Goal: Navigation & Orientation: Find specific page/section

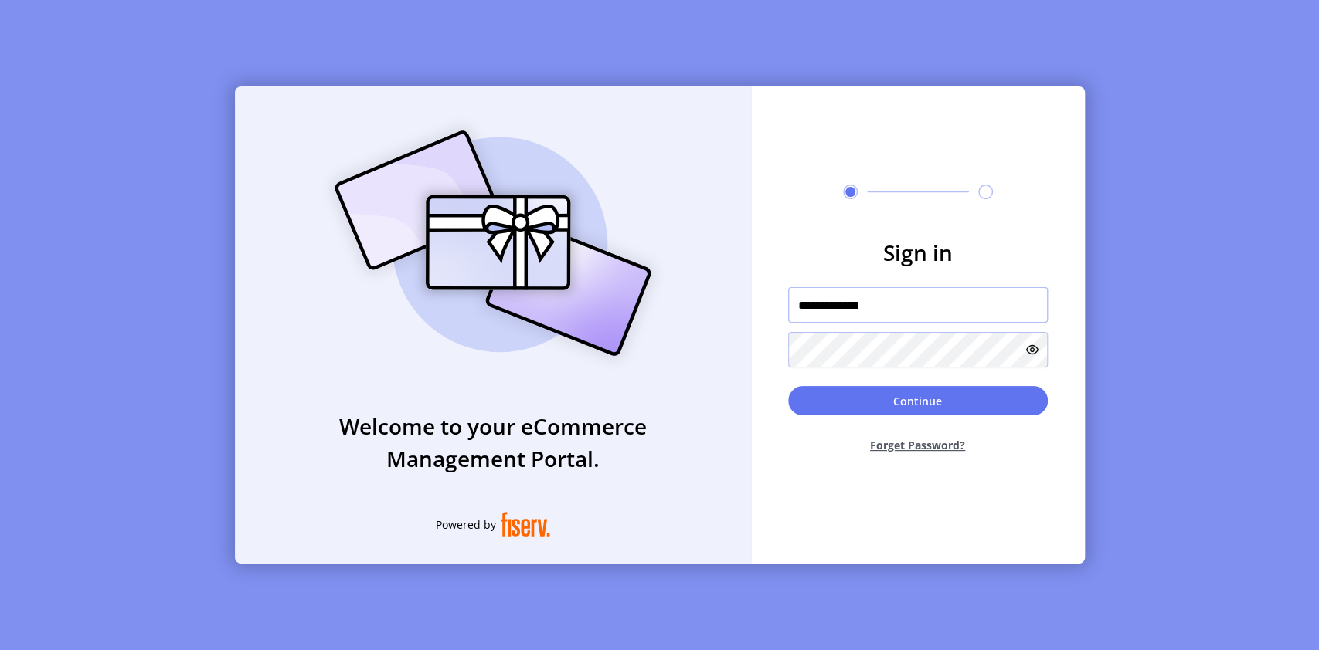
click at [878, 309] on input "**********" at bounding box center [918, 305] width 260 height 36
type input "**********"
click at [788, 386] on button "Continue" at bounding box center [918, 400] width 260 height 29
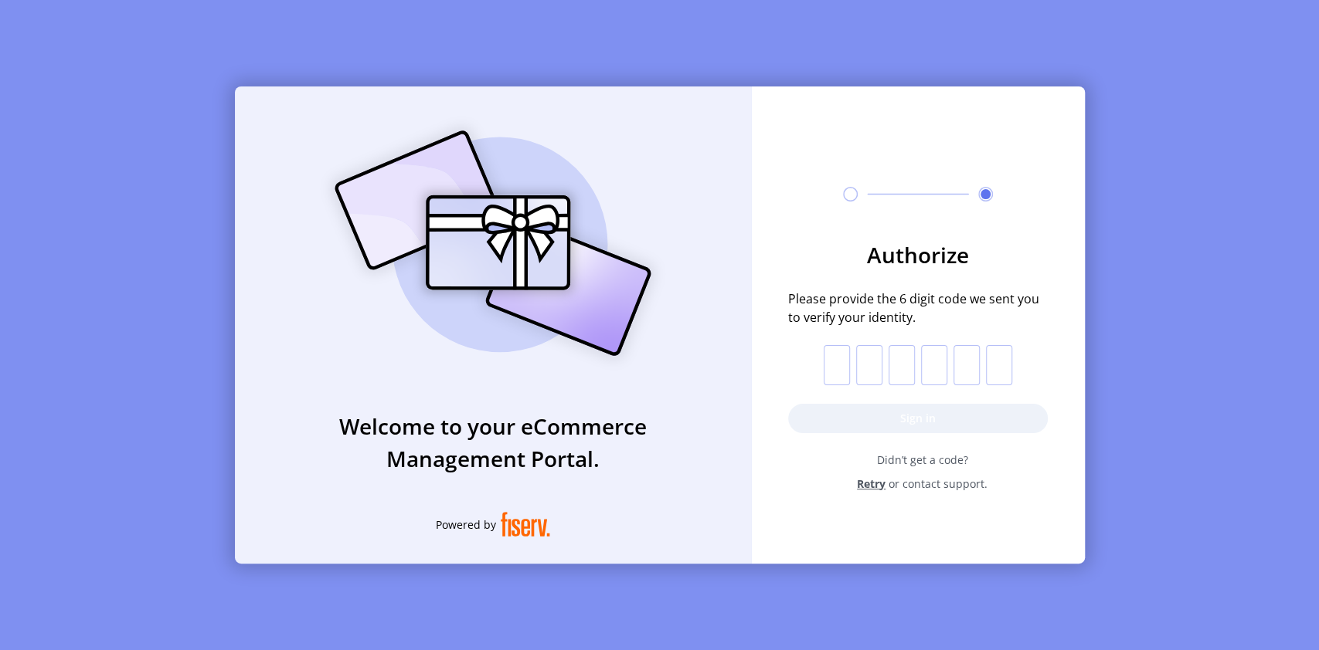
click at [840, 360] on input "text" at bounding box center [836, 365] width 26 height 40
type input "*"
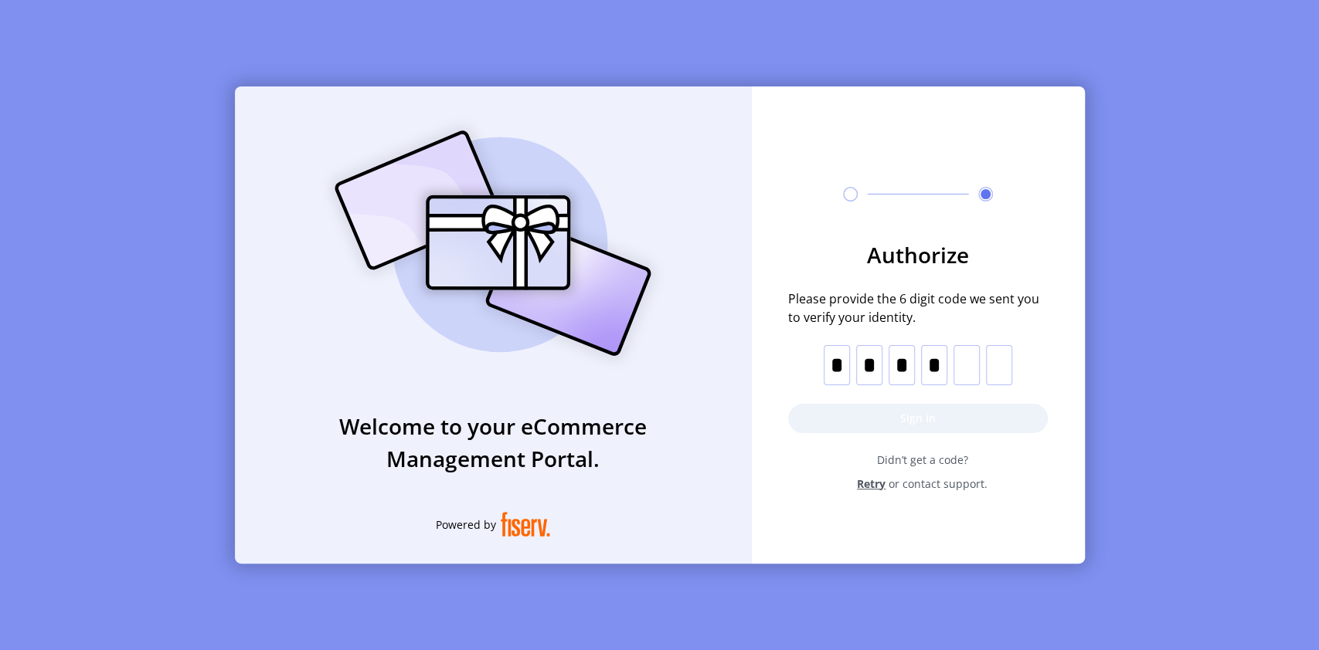
type input "*"
click at [903, 423] on button "Sign in" at bounding box center [918, 418] width 260 height 29
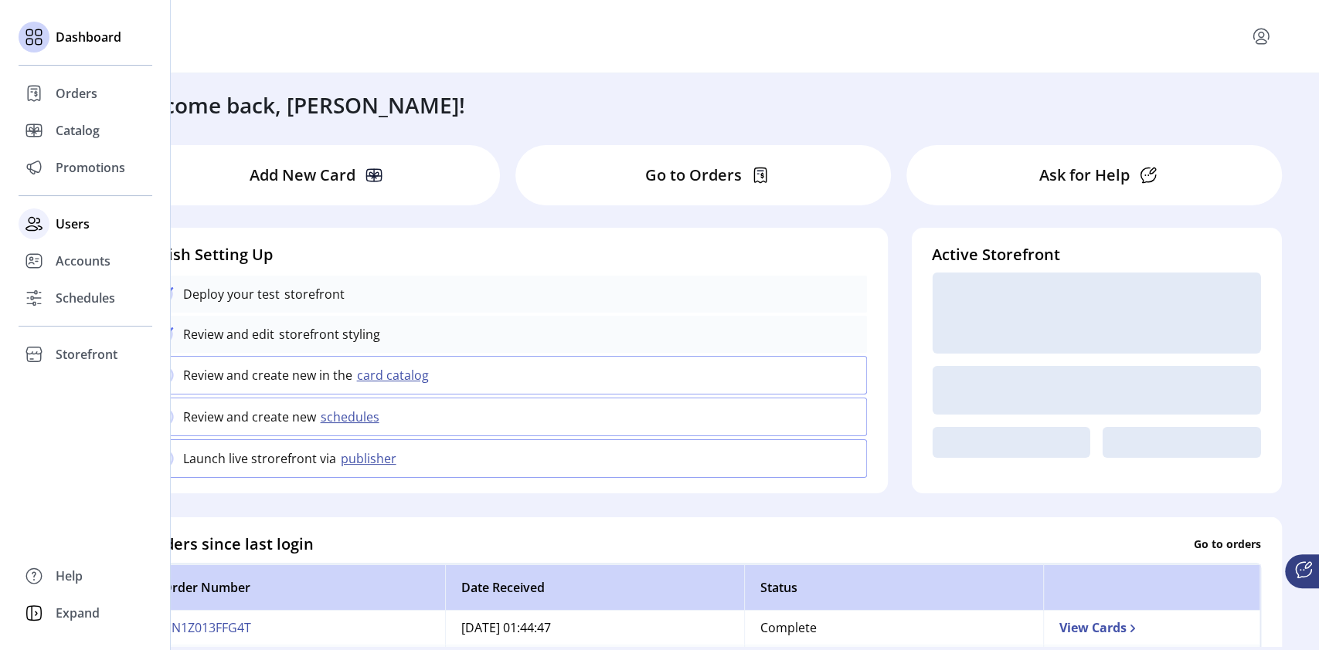
click at [70, 226] on span "Users" at bounding box center [73, 224] width 34 height 19
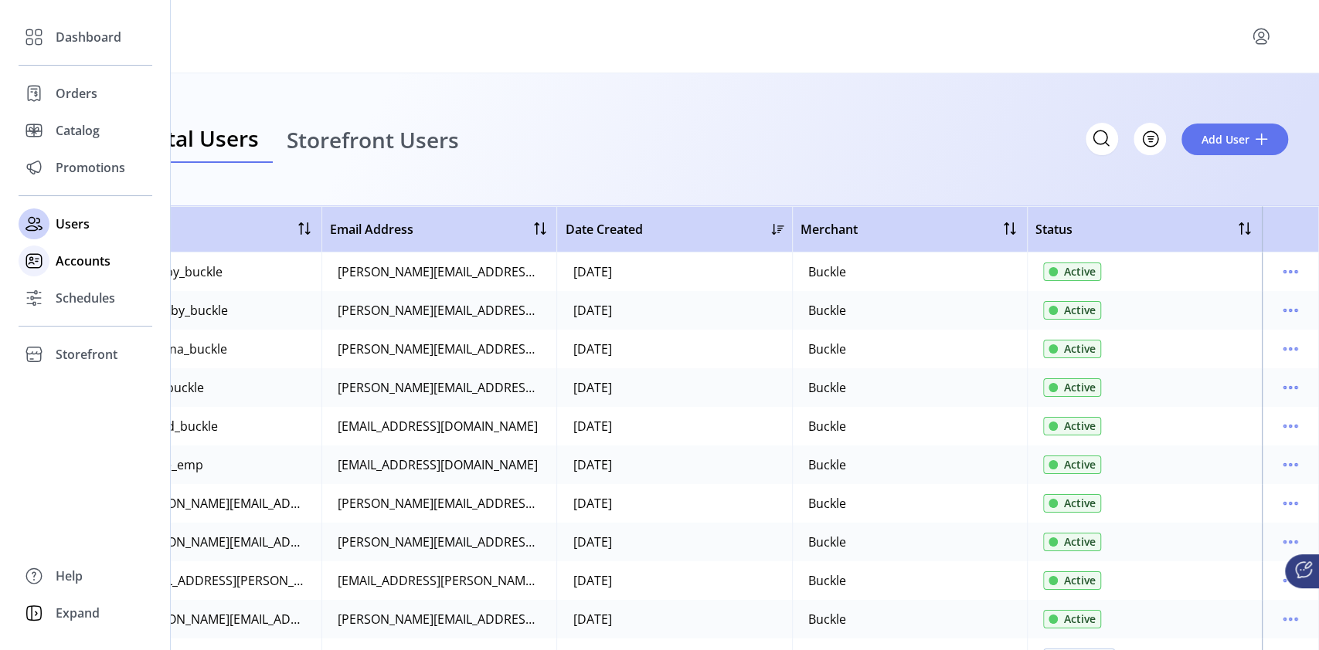
click at [93, 263] on span "Accounts" at bounding box center [83, 261] width 55 height 19
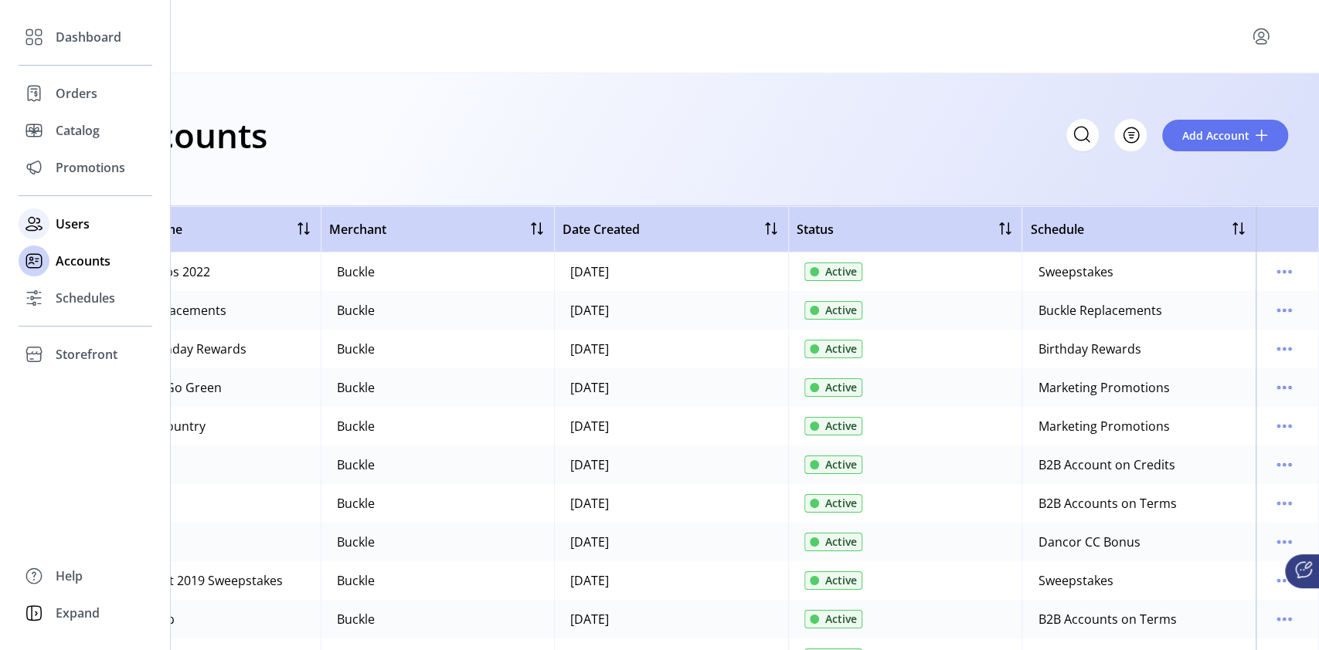
click at [87, 228] on span "Users" at bounding box center [73, 224] width 34 height 19
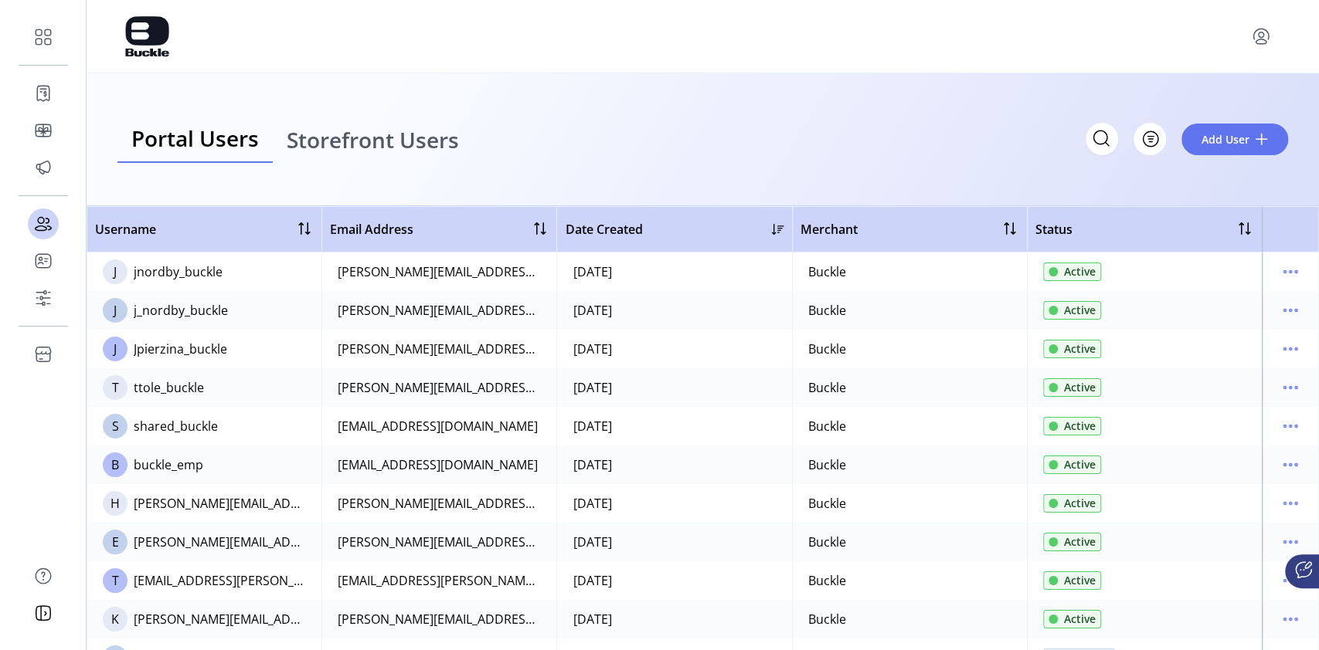
click at [439, 151] on span "Storefront Users" at bounding box center [373, 140] width 172 height 22
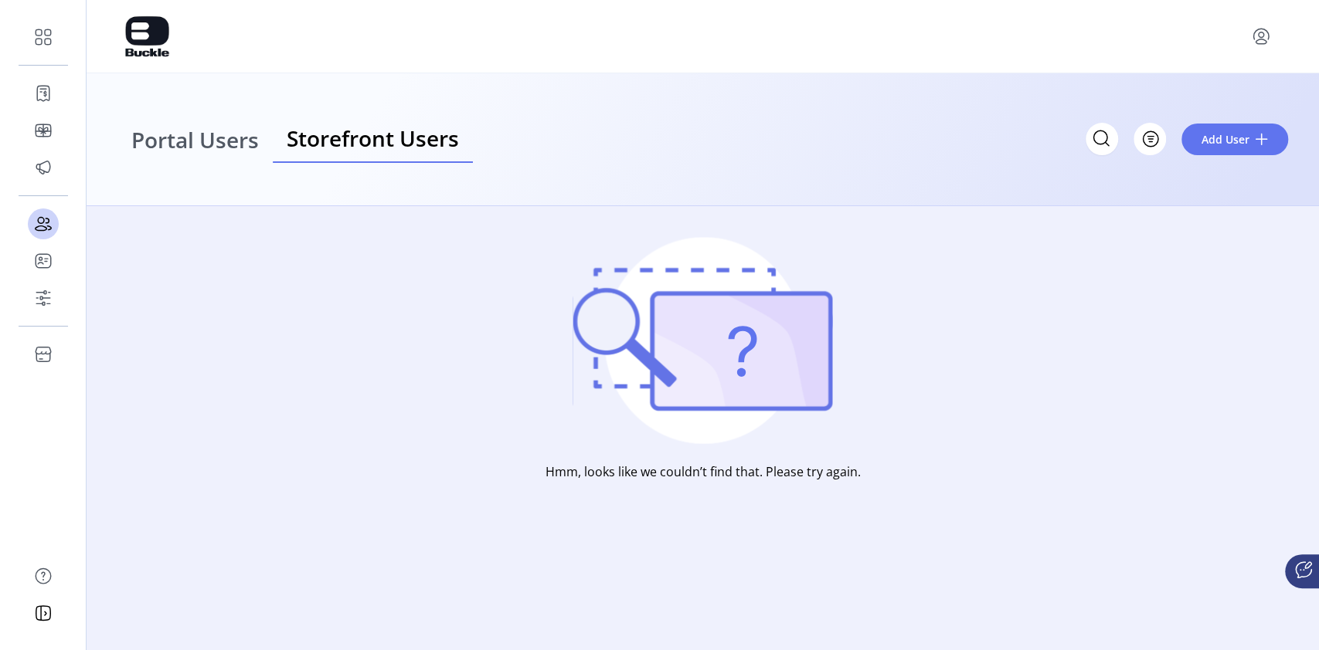
click at [228, 139] on span "Portal Users" at bounding box center [194, 140] width 127 height 22
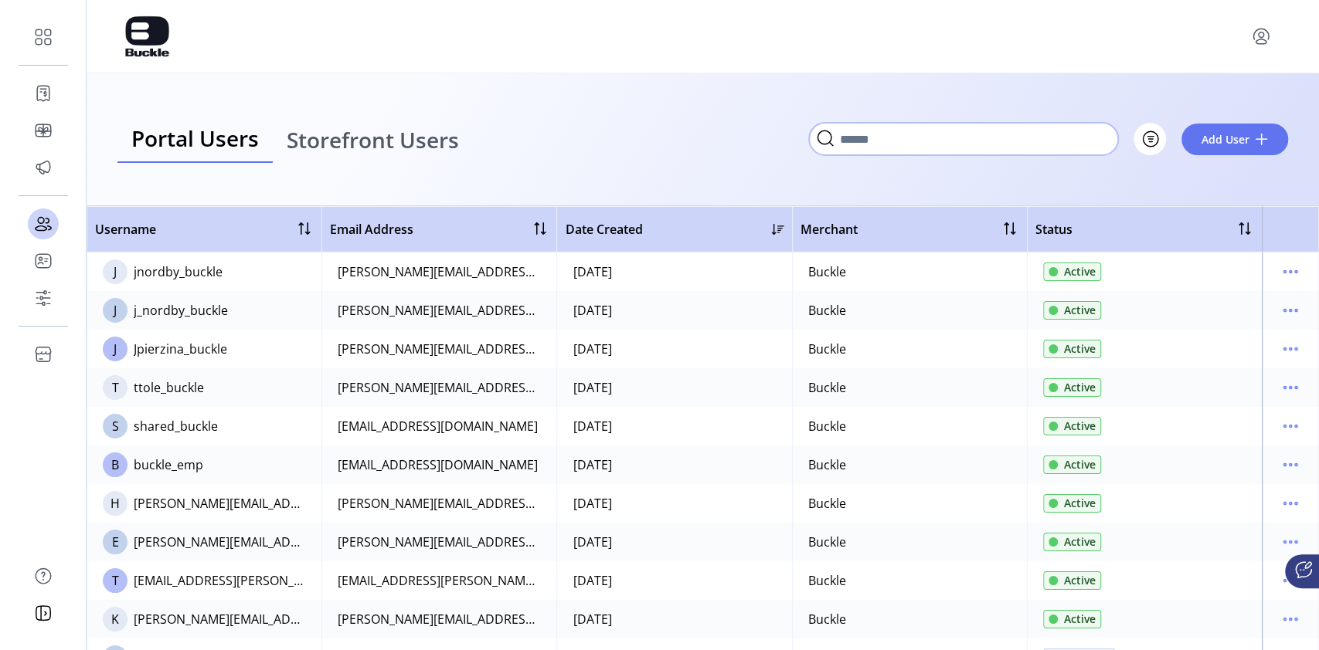
paste input "**********"
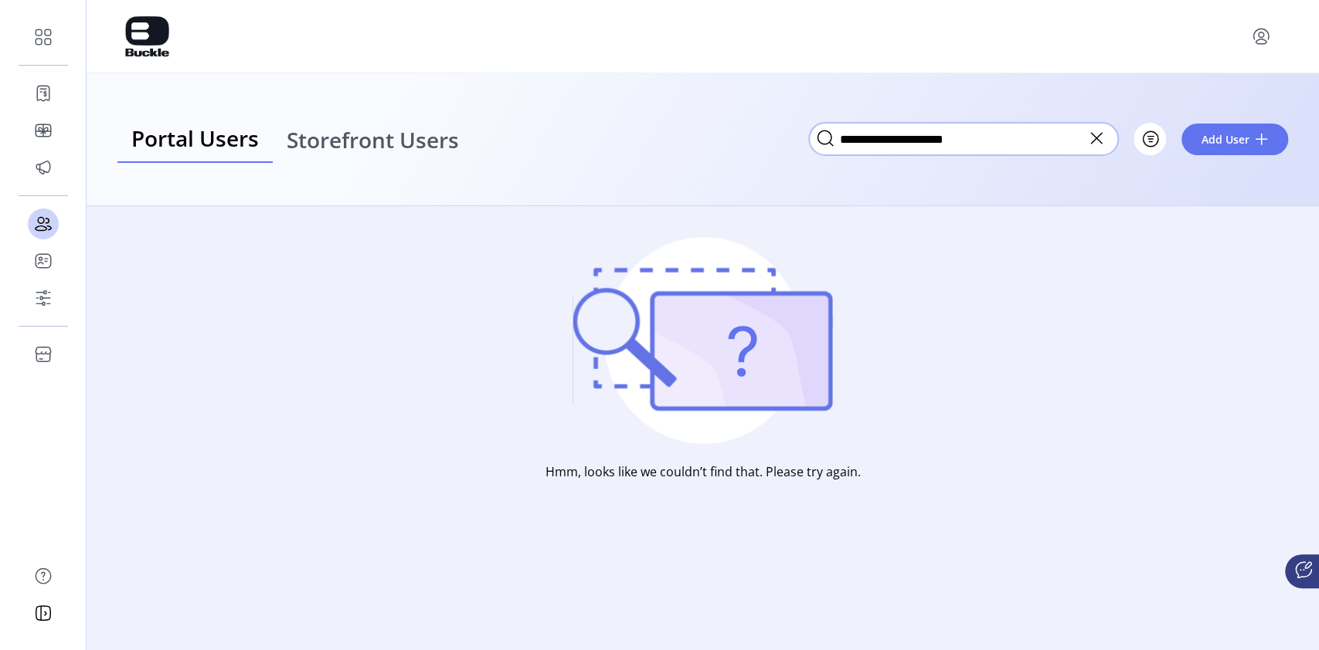
type input "**********"
click at [371, 140] on span "Storefront Users" at bounding box center [373, 140] width 172 height 22
click at [1097, 134] on icon at bounding box center [1096, 138] width 25 height 25
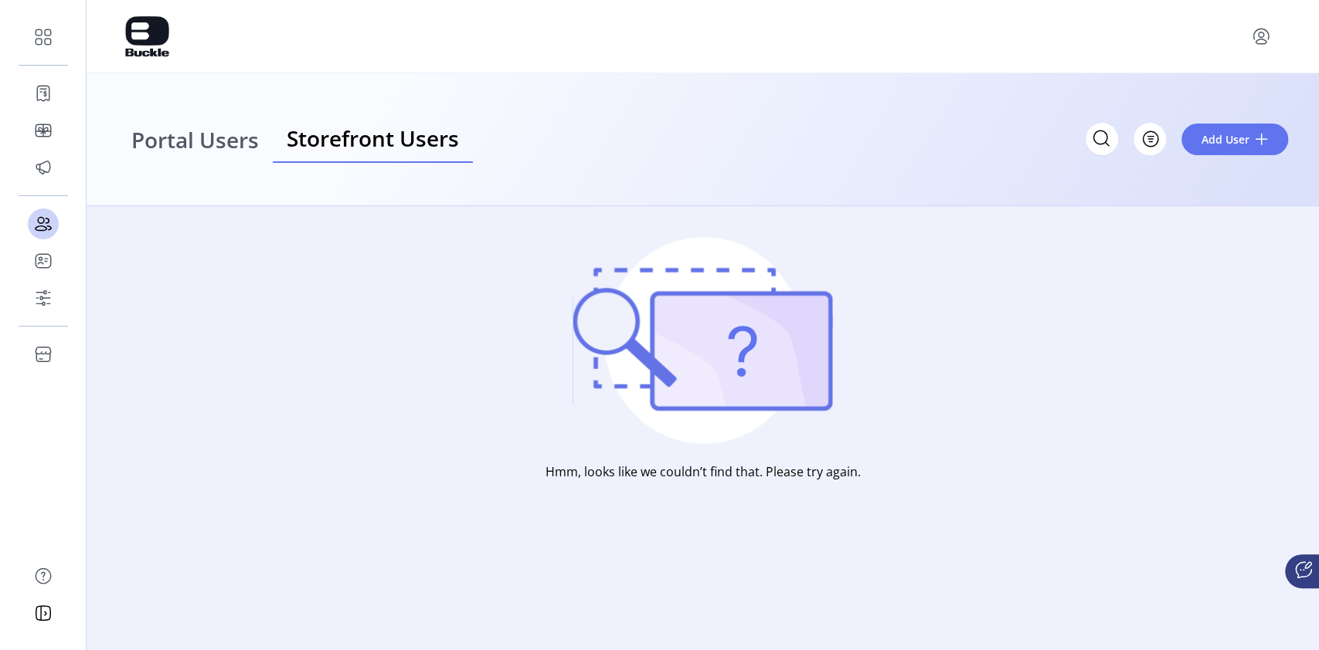
click at [188, 132] on span "Portal Users" at bounding box center [194, 140] width 127 height 22
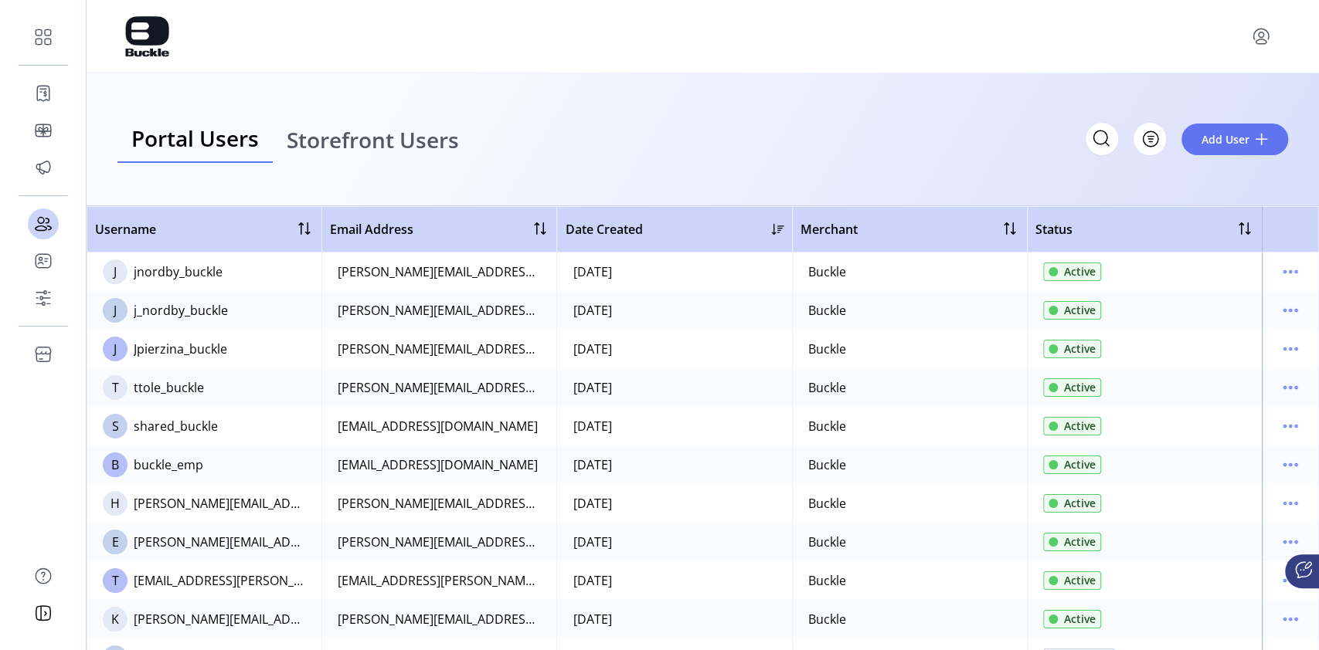
click at [358, 141] on span "Storefront Users" at bounding box center [373, 140] width 172 height 22
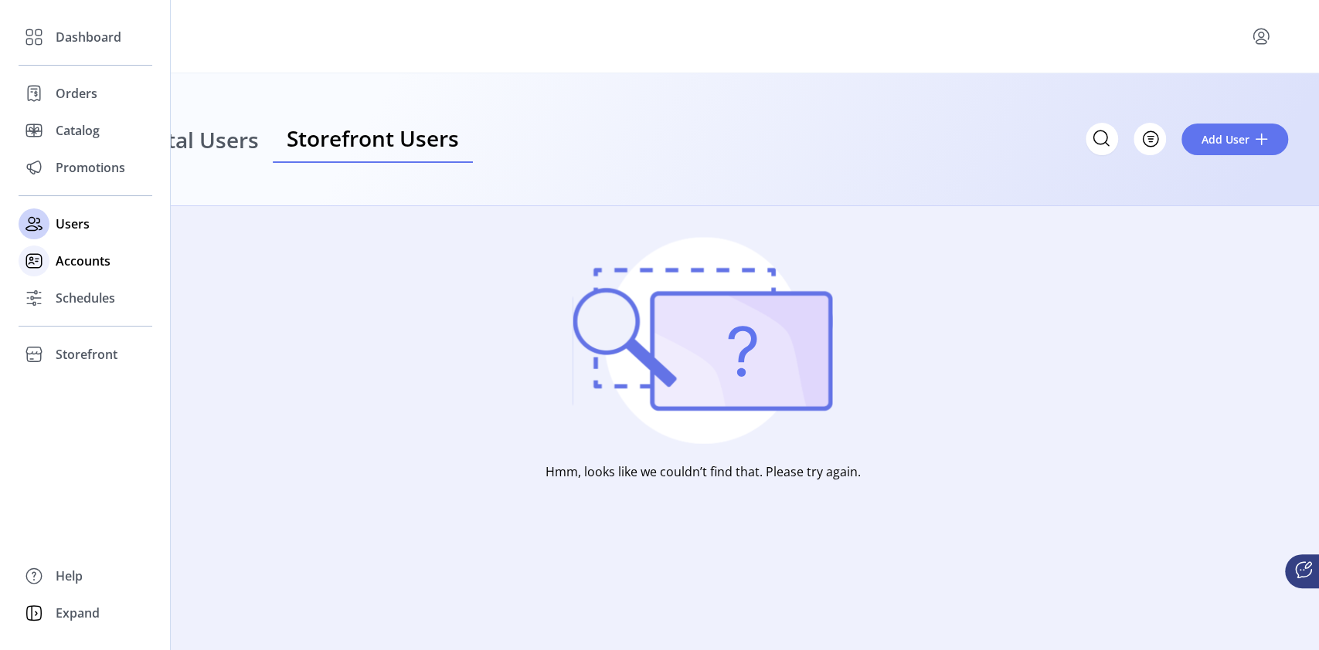
click at [91, 258] on span "Accounts" at bounding box center [83, 261] width 55 height 19
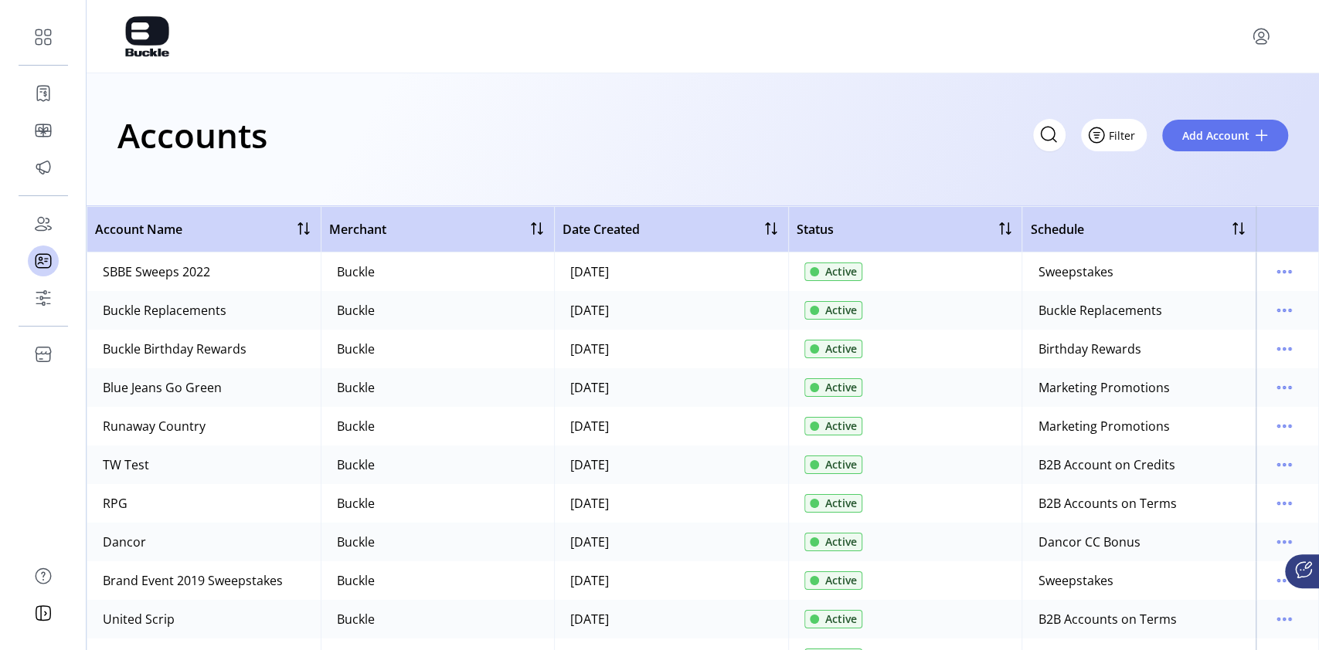
click at [1129, 138] on span "Filter" at bounding box center [1121, 135] width 26 height 16
click at [667, 104] on div "Accounts Filter Add Account" at bounding box center [703, 139] width 1232 height 133
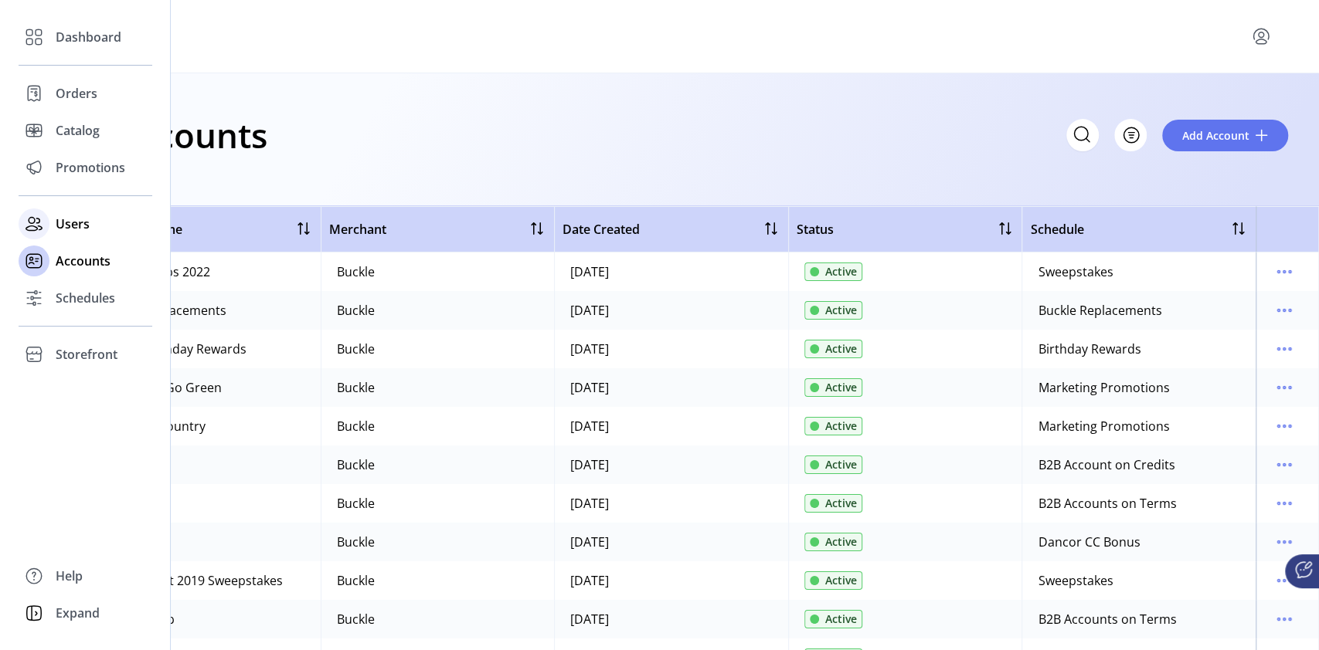
click at [74, 219] on span "Users" at bounding box center [73, 224] width 34 height 19
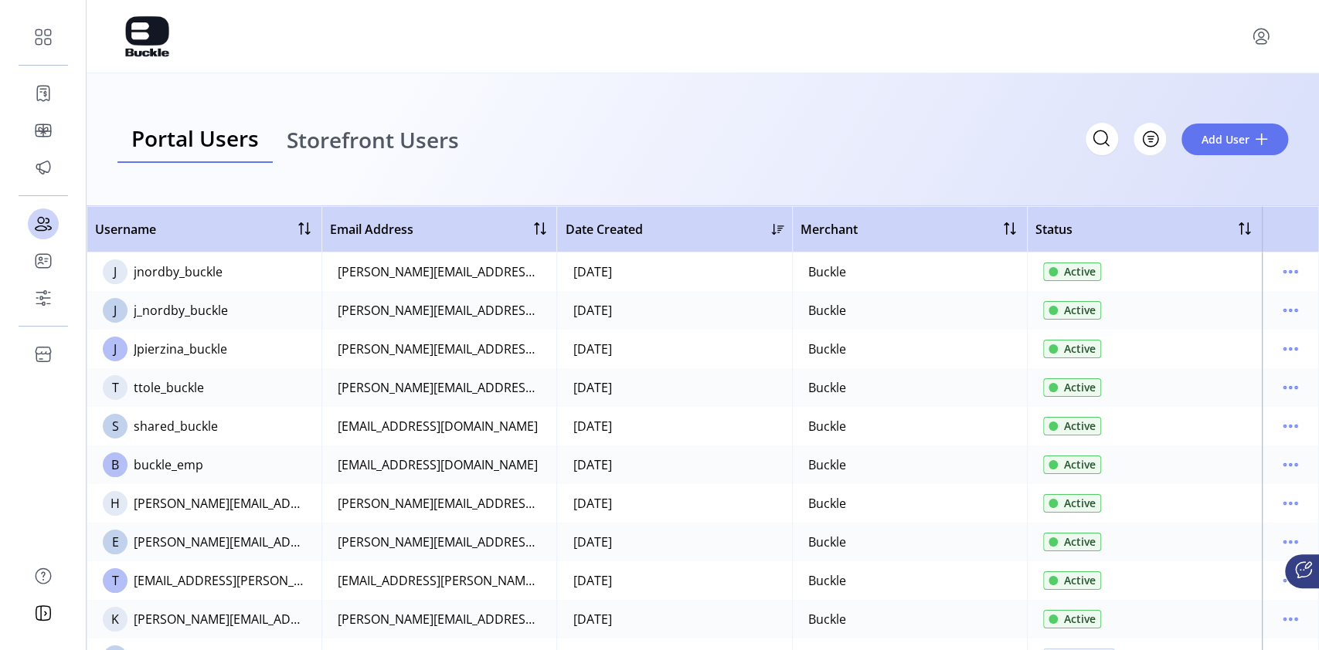
click at [360, 137] on span "Storefront Users" at bounding box center [373, 140] width 172 height 22
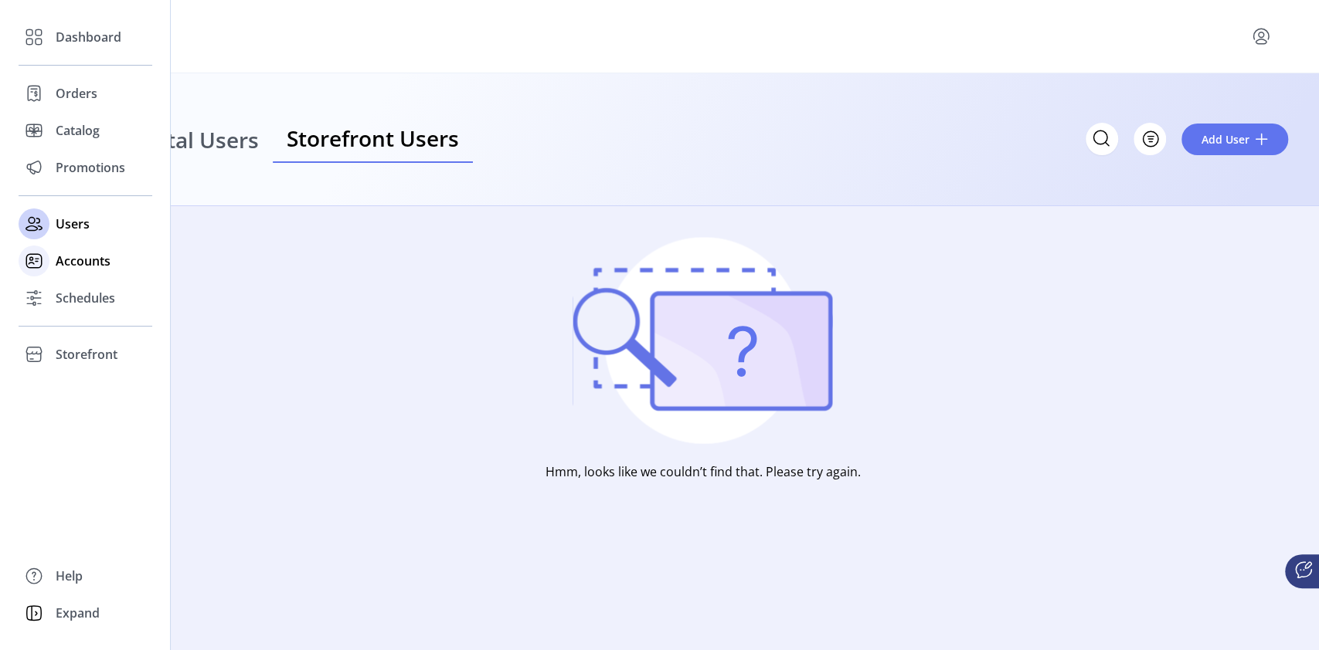
click at [98, 260] on span "Accounts" at bounding box center [83, 261] width 55 height 19
